Goal: Use online tool/utility: Utilize a website feature to perform a specific function

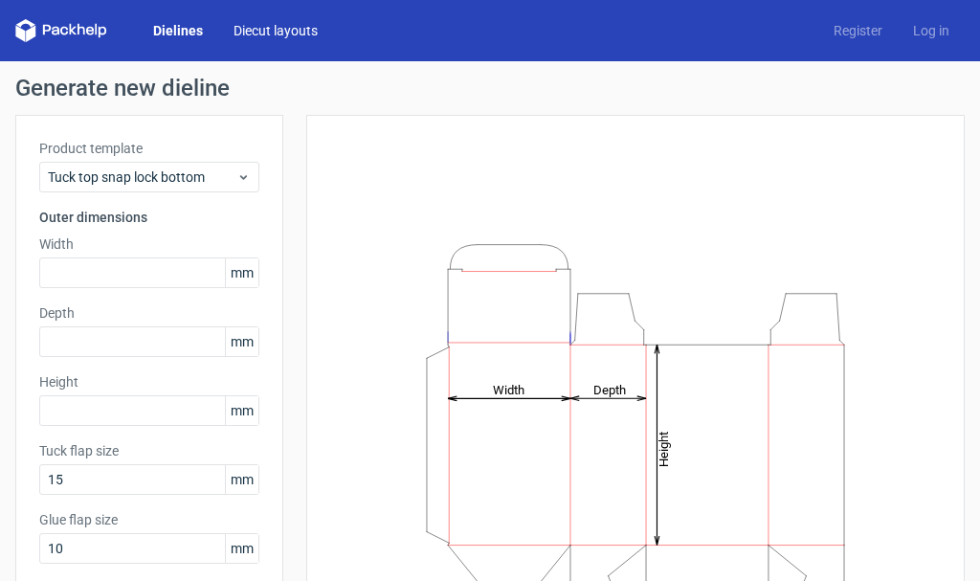
click at [248, 24] on link "Diecut layouts" at bounding box center [275, 30] width 115 height 19
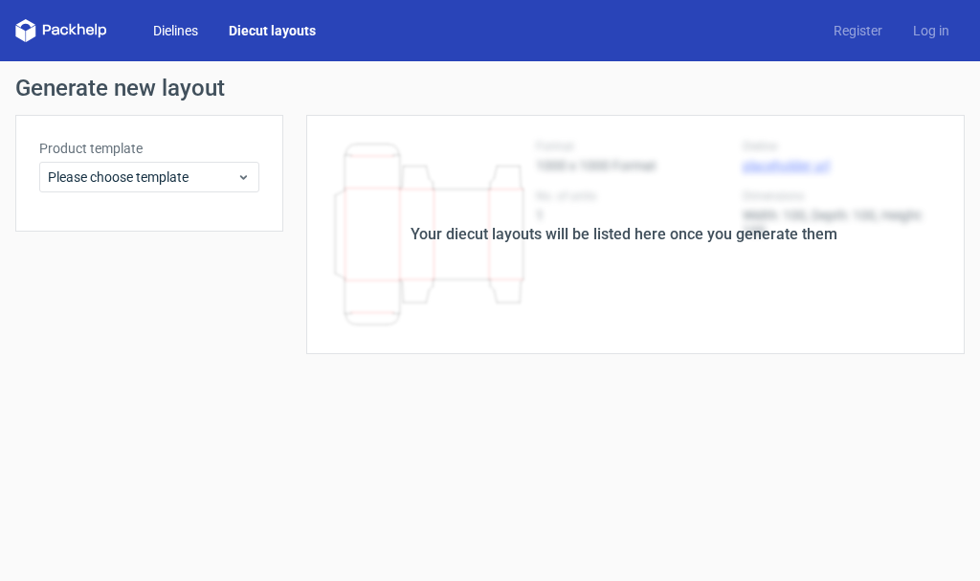
click at [177, 36] on link "Dielines" at bounding box center [176, 30] width 76 height 19
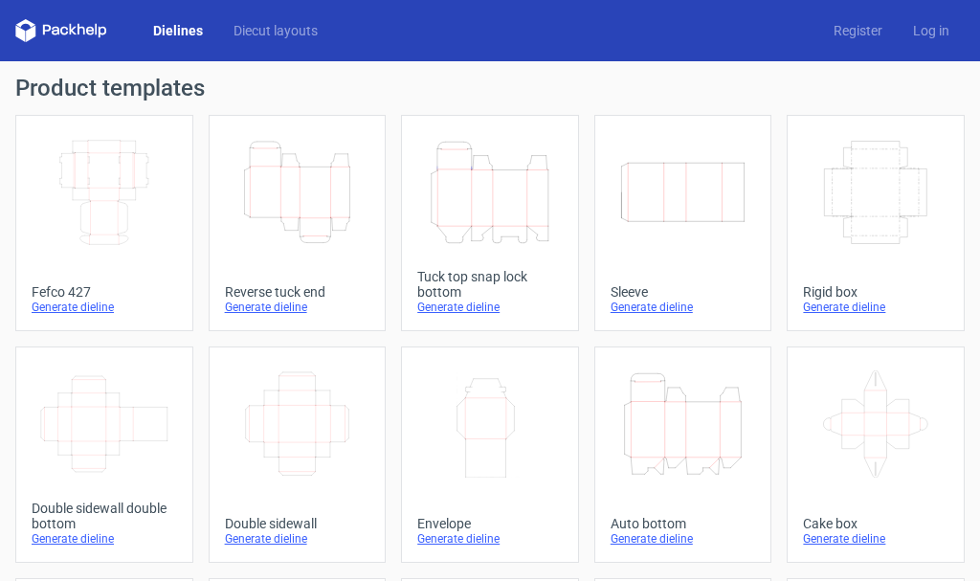
click at [659, 87] on h1 "Product templates" at bounding box center [489, 88] width 949 height 23
click at [706, 205] on icon "Width Depth Height" at bounding box center [683, 192] width 130 height 107
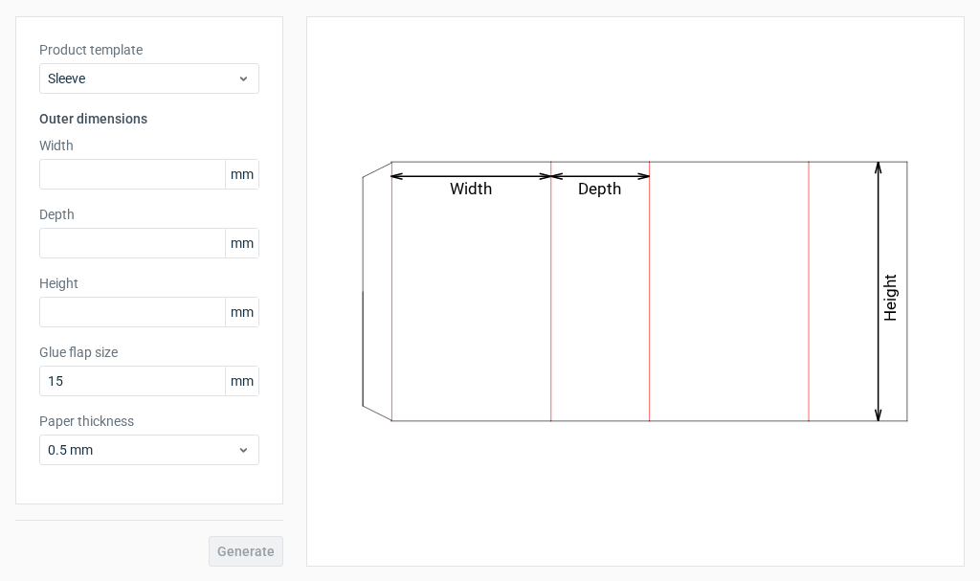
scroll to position [100, 0]
click at [170, 444] on span "0.5 mm" at bounding box center [142, 448] width 189 height 19
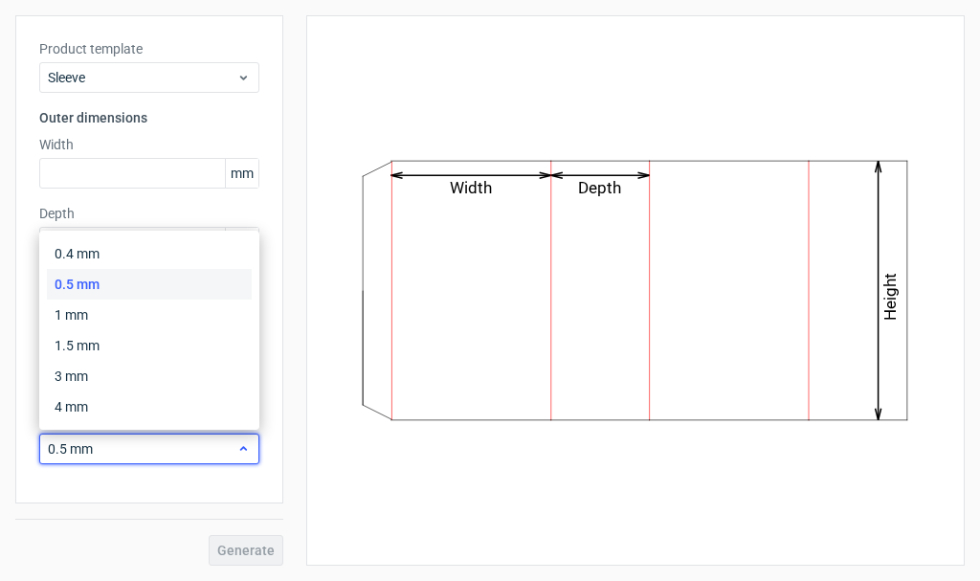
click at [170, 444] on span "0.5 mm" at bounding box center [142, 448] width 189 height 19
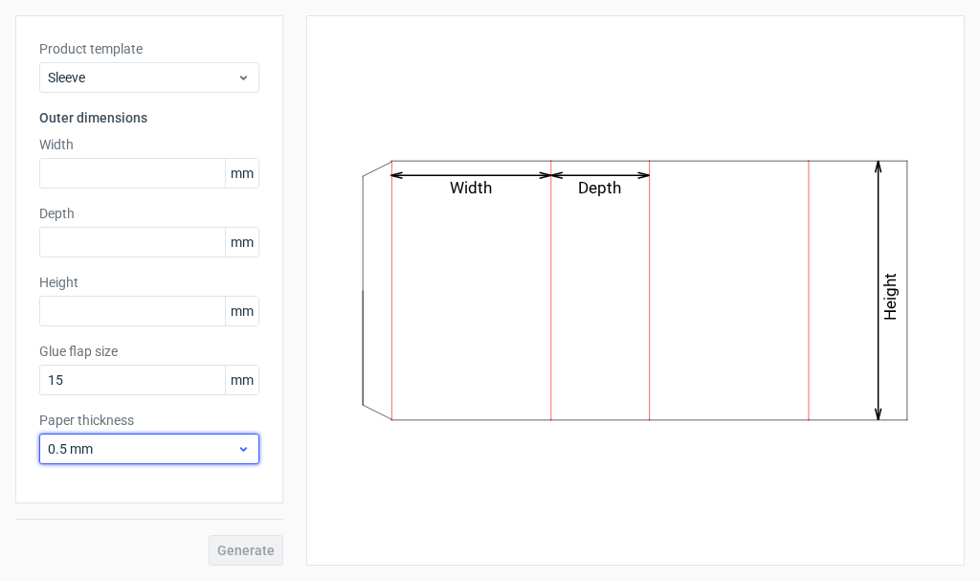
click at [170, 444] on span "0.5 mm" at bounding box center [142, 448] width 189 height 19
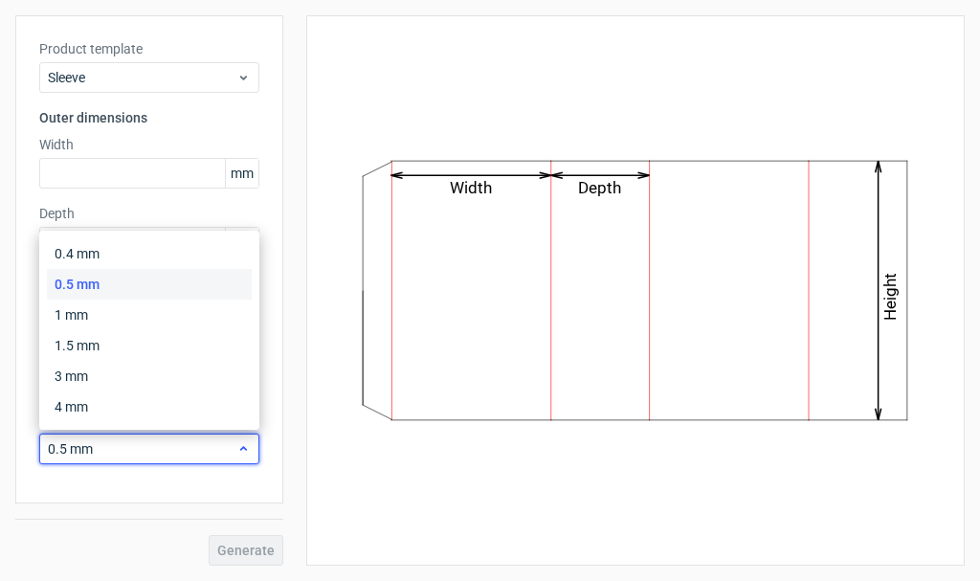
click at [170, 444] on span "0.5 mm" at bounding box center [142, 448] width 189 height 19
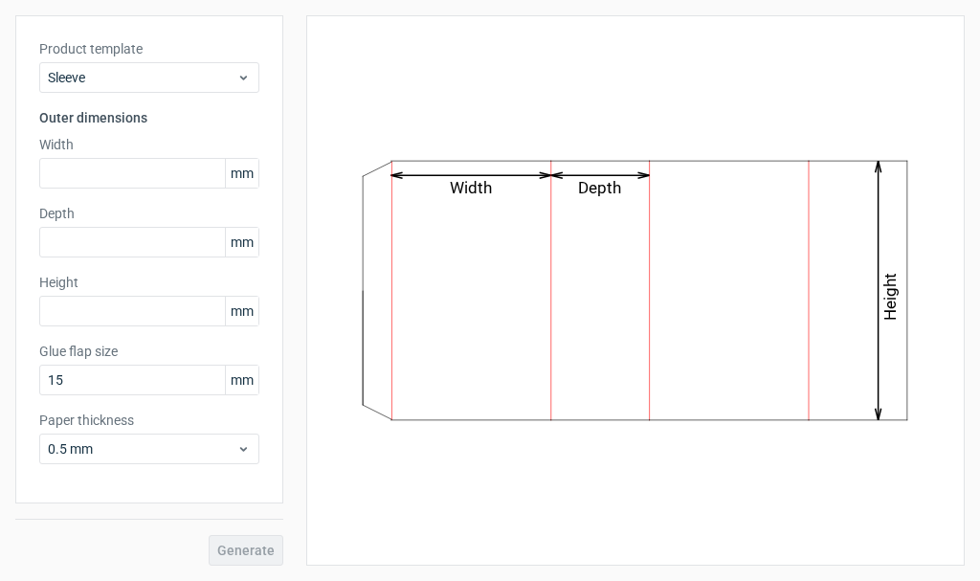
click at [312, 455] on div "Width Depth Height" at bounding box center [635, 290] width 658 height 550
